Goal: Navigation & Orientation: Find specific page/section

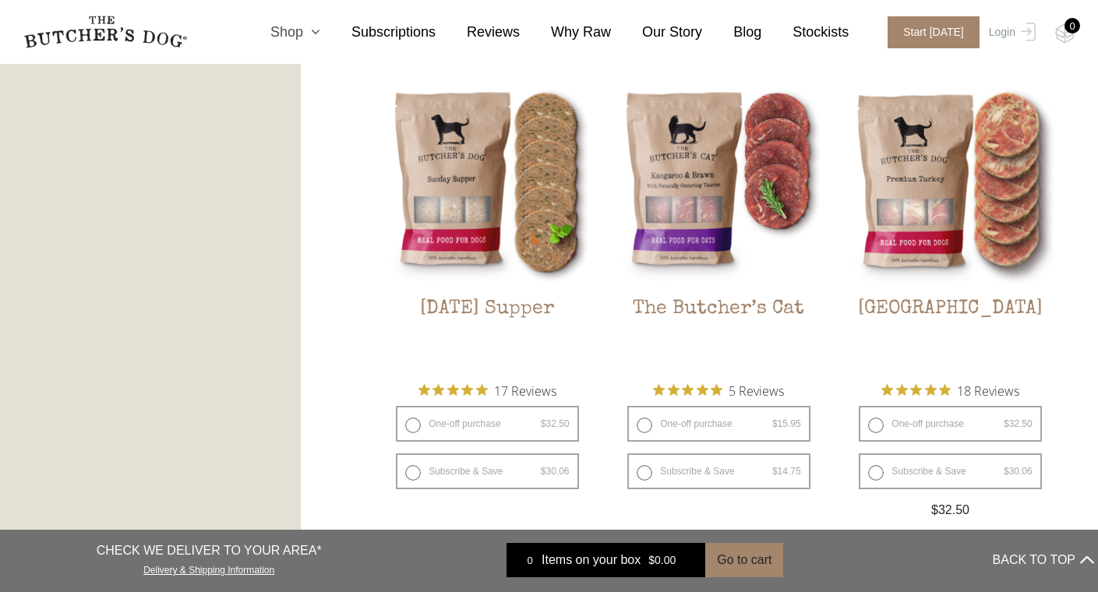
click at [320, 31] on icon at bounding box center [311, 32] width 17 height 14
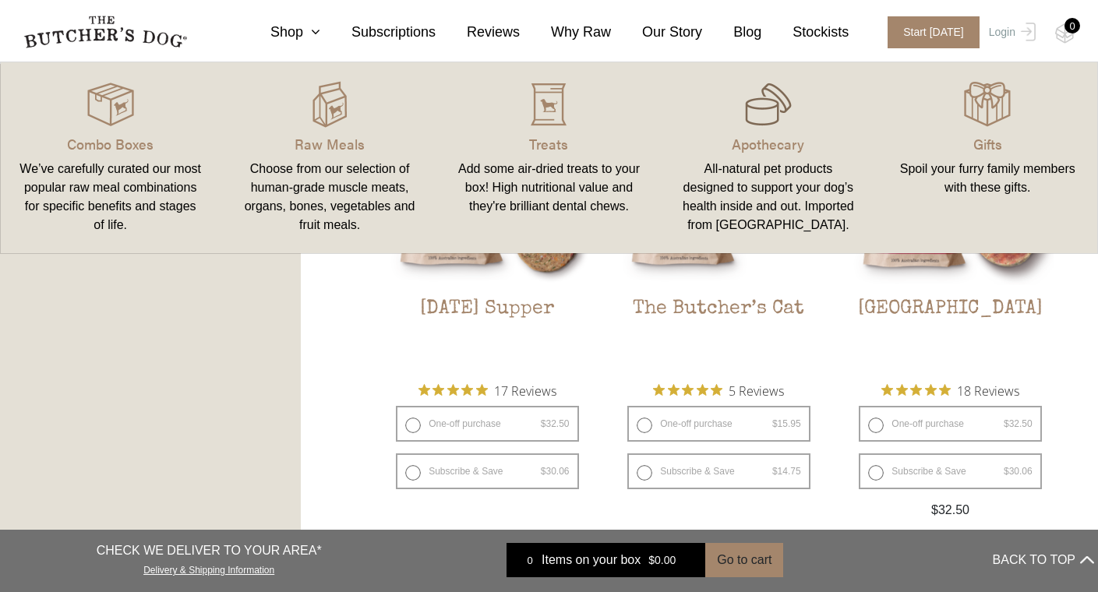
click at [773, 120] on img at bounding box center [768, 104] width 47 height 47
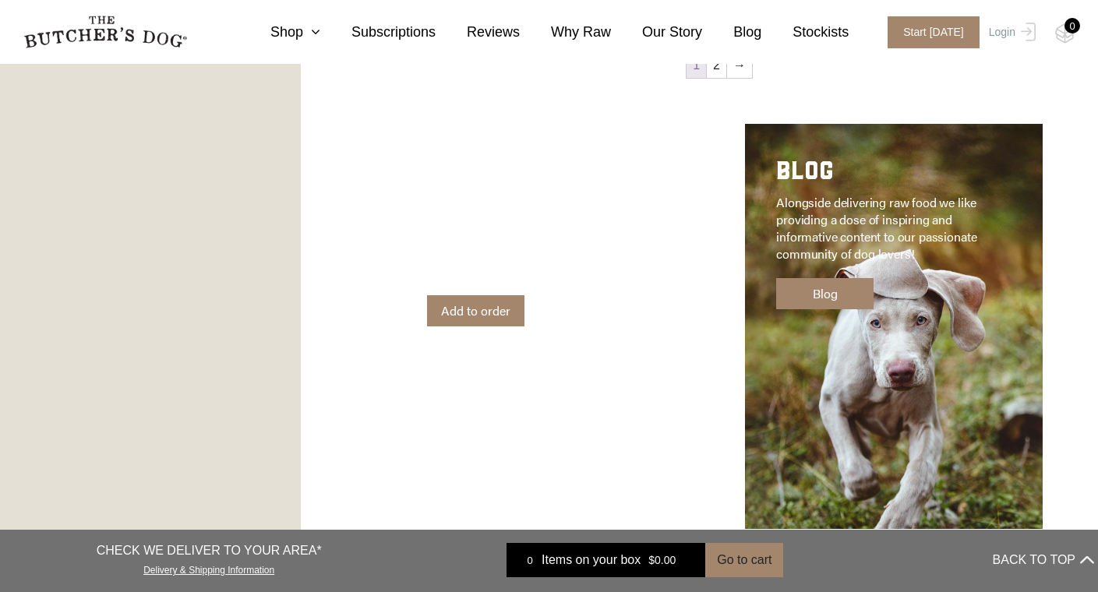
scroll to position [2116, 0]
click at [719, 69] on link "2" at bounding box center [716, 64] width 19 height 25
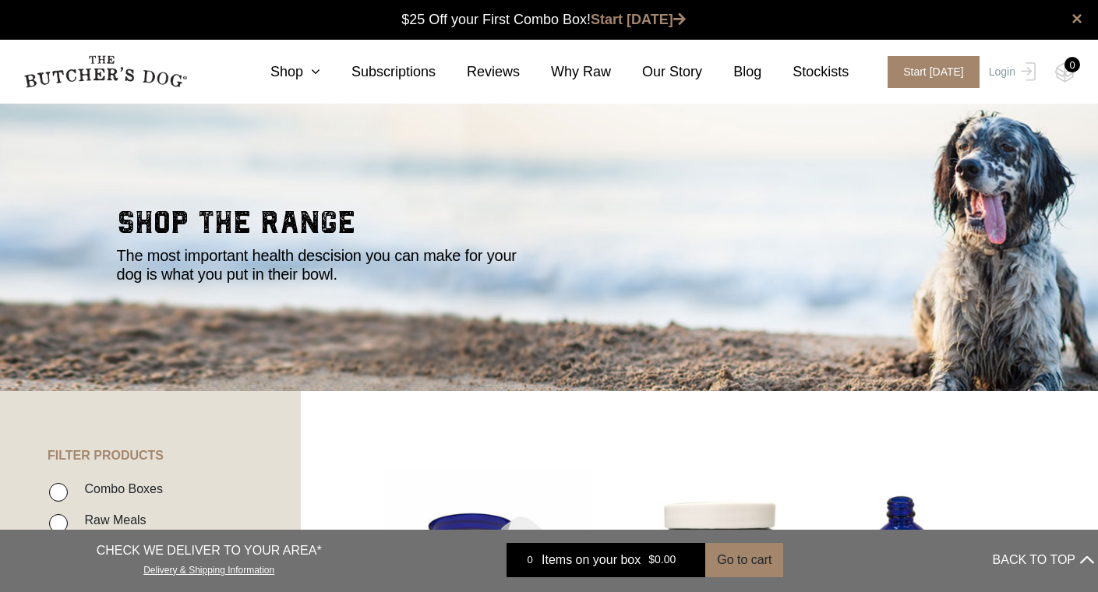
scroll to position [1289, 0]
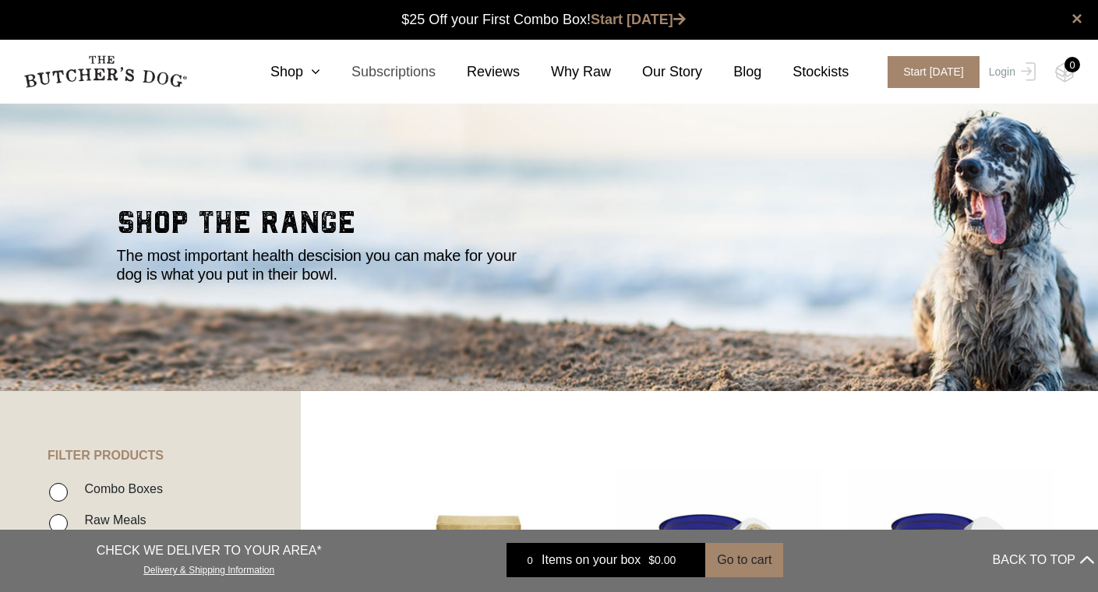
scroll to position [1, 0]
click at [320, 73] on icon at bounding box center [311, 72] width 17 height 14
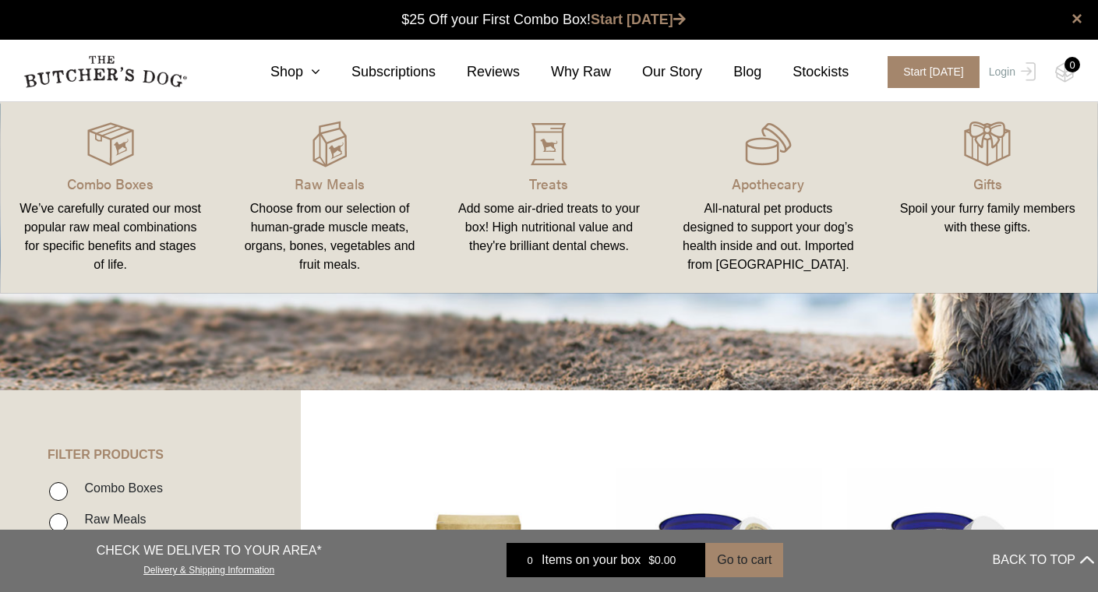
click at [327, 235] on div "Choose from our selection of human-grade muscle meats, organs, bones, vegetable…" at bounding box center [330, 237] width 182 height 75
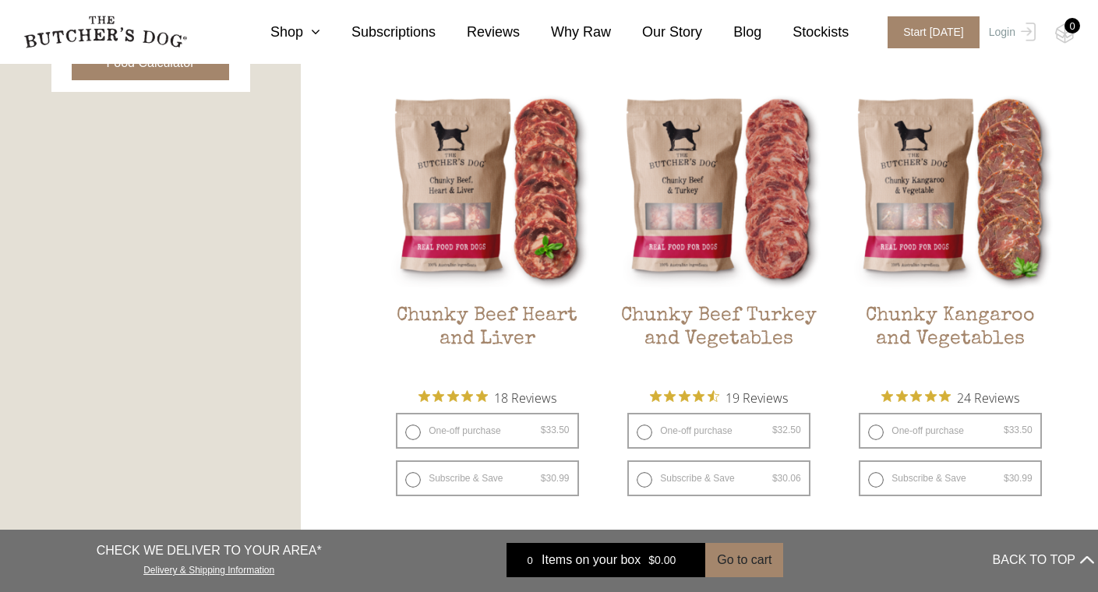
scroll to position [859, 0]
click at [320, 36] on icon at bounding box center [311, 32] width 17 height 14
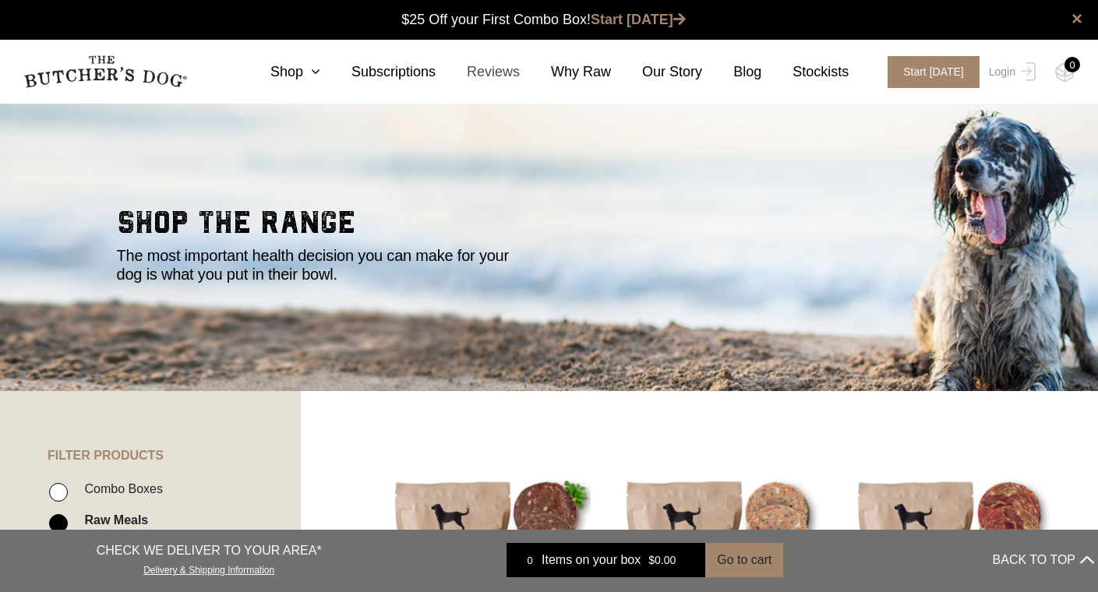
scroll to position [0, 0]
